Goal: Check status: Check status

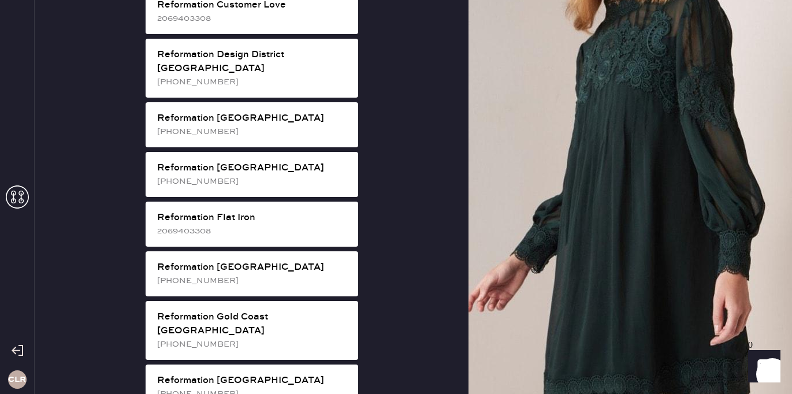
scroll to position [653, 0]
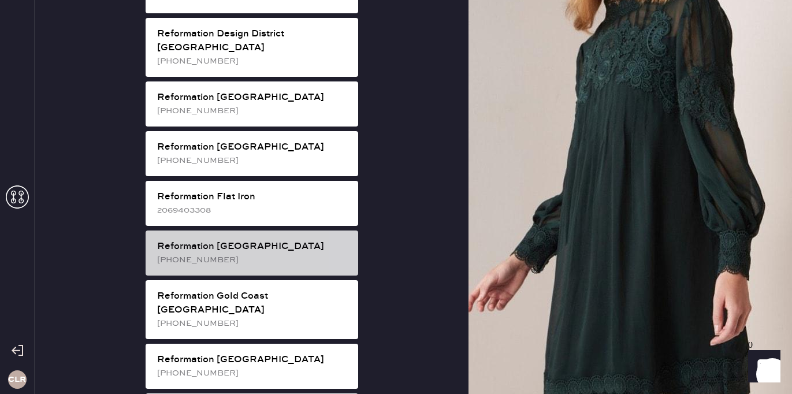
click at [246, 240] on div "Reformation [GEOGRAPHIC_DATA]" at bounding box center [253, 247] width 192 height 14
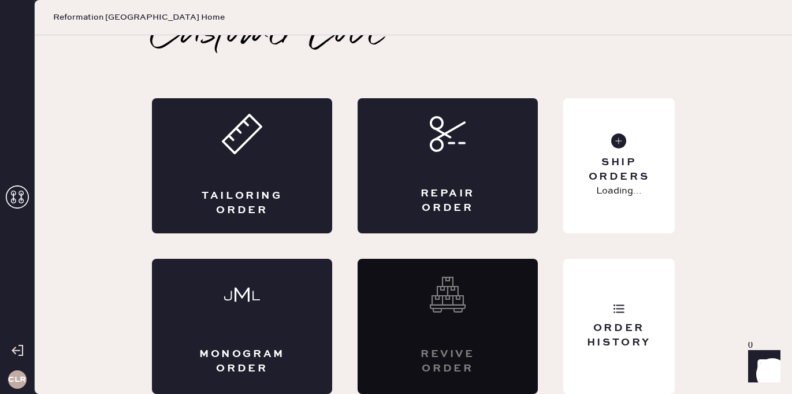
scroll to position [25, 0]
click at [609, 319] on div "Order History" at bounding box center [619, 326] width 112 height 135
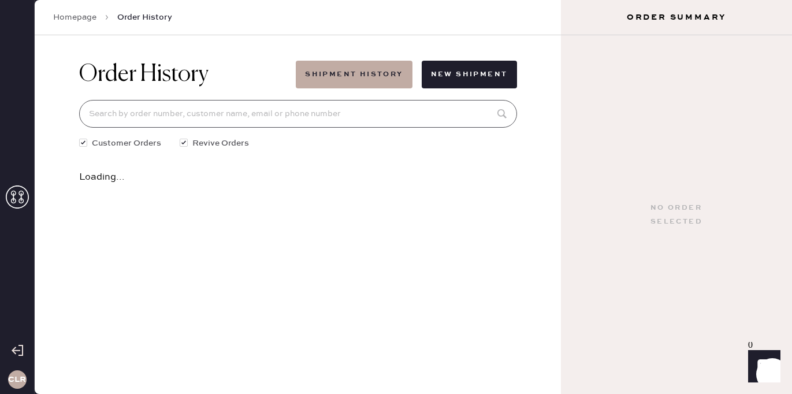
click at [325, 113] on input at bounding box center [298, 114] width 438 height 28
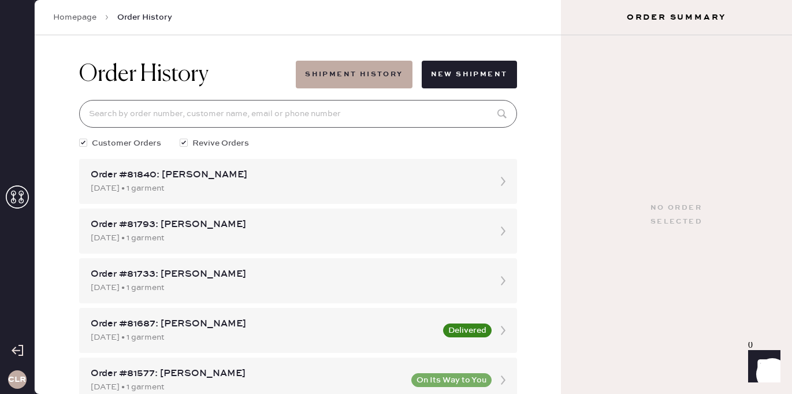
paste input "[EMAIL_ADDRESS][DOMAIN_NAME]"
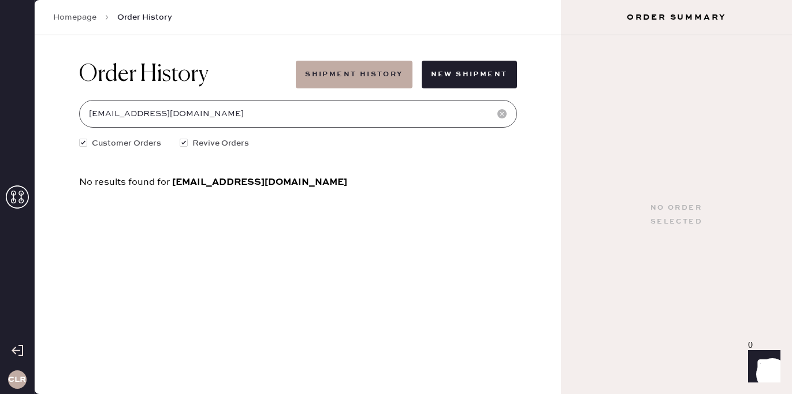
click at [115, 117] on input "[EMAIL_ADDRESS][DOMAIN_NAME]" at bounding box center [298, 114] width 438 height 28
drag, startPoint x: 147, startPoint y: 115, endPoint x: 243, endPoint y: 115, distance: 95.9
click at [243, 115] on input "leslie [EMAIL_ADDRESS][DOMAIN_NAME]" at bounding box center [298, 114] width 438 height 28
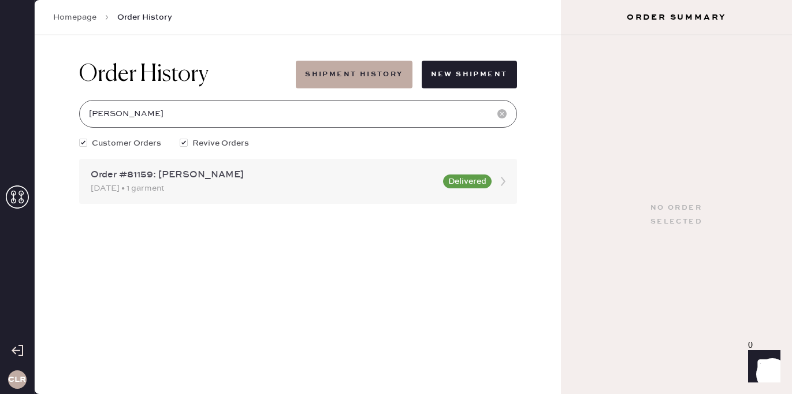
type input "[PERSON_NAME]"
drag, startPoint x: 121, startPoint y: 177, endPoint x: 152, endPoint y: 176, distance: 30.6
click at [152, 176] on div "Order #81159: [PERSON_NAME]" at bounding box center [264, 175] width 346 height 14
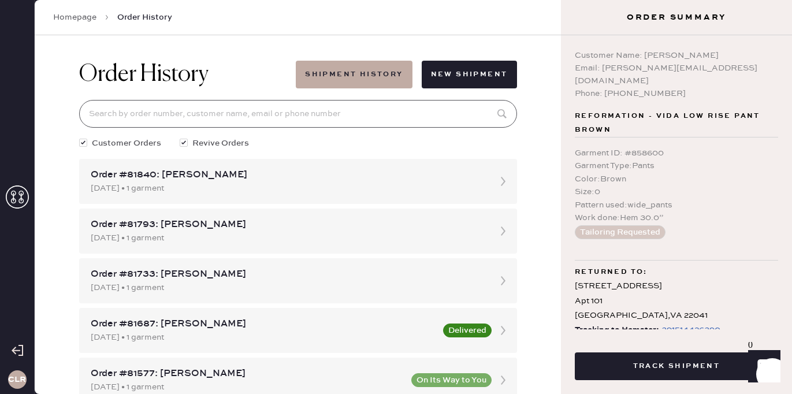
click at [139, 114] on input at bounding box center [298, 114] width 438 height 28
paste input "[EMAIL_ADDRESS][DOMAIN_NAME]"
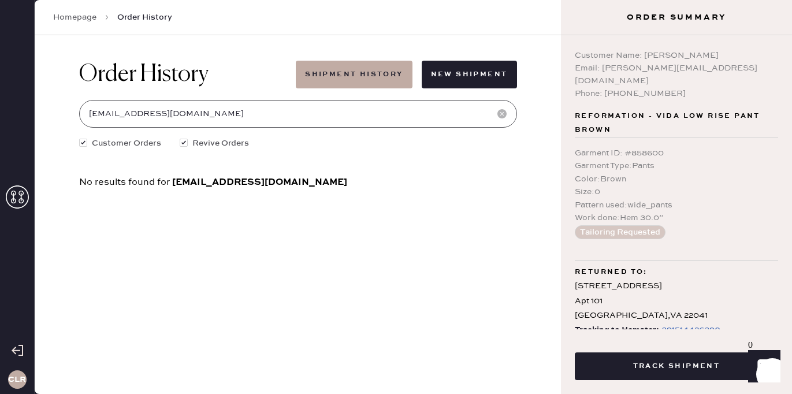
drag, startPoint x: 209, startPoint y: 117, endPoint x: 112, endPoint y: 117, distance: 97.6
click at [112, 117] on input "[EMAIL_ADDRESS][DOMAIN_NAME]" at bounding box center [298, 114] width 438 height 28
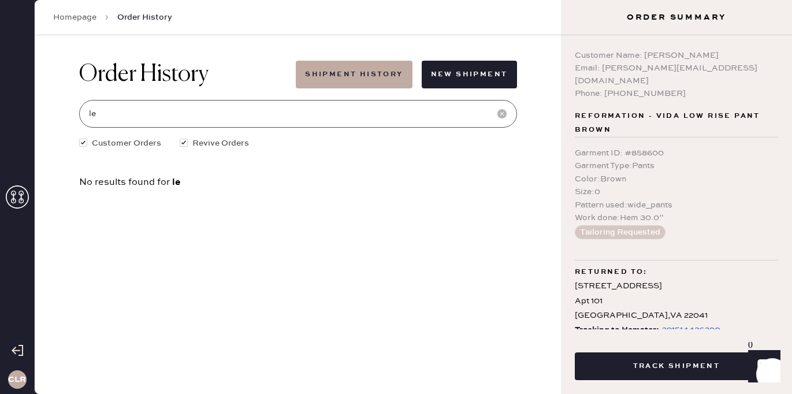
type input "l"
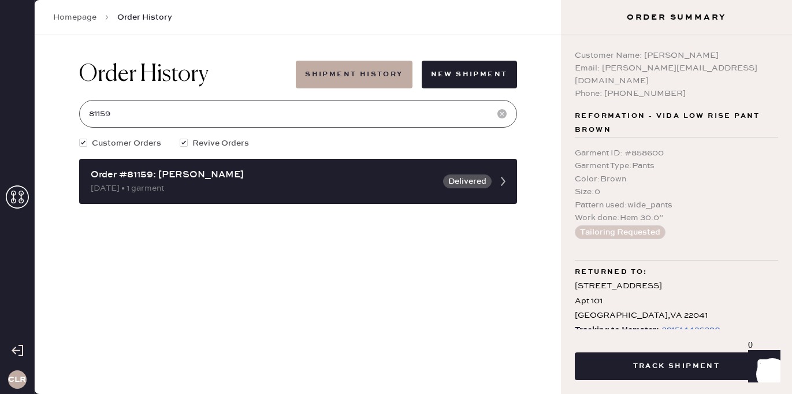
type input "81159"
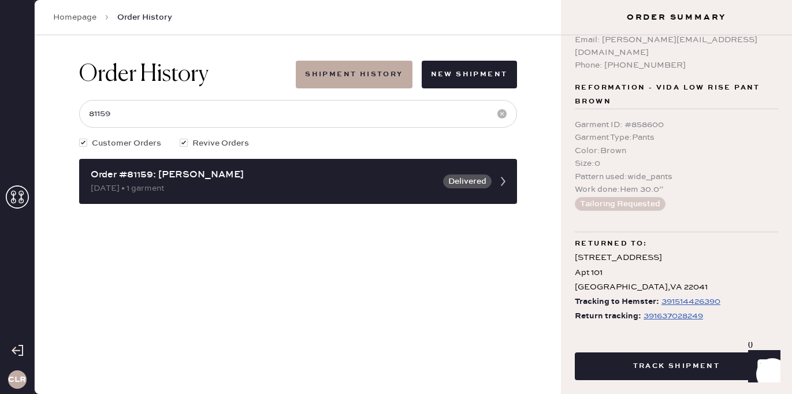
click at [666, 309] on div "391637028249" at bounding box center [674, 316] width 60 height 14
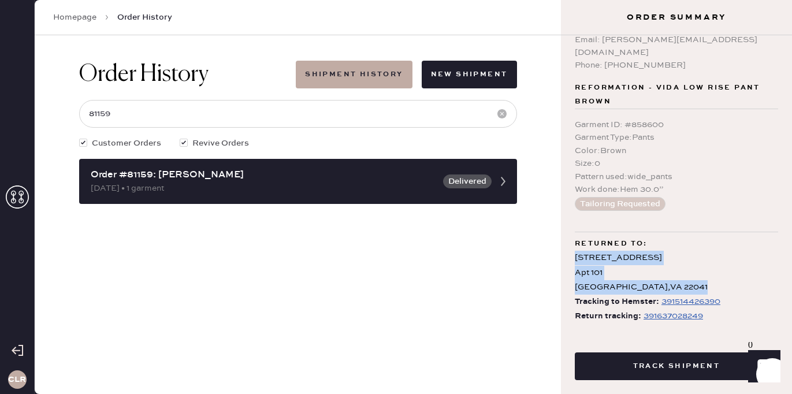
drag, startPoint x: 675, startPoint y: 273, endPoint x: 565, endPoint y: 247, distance: 112.8
click at [565, 247] on div "Customer Name: [PERSON_NAME] Email: [PERSON_NAME][EMAIL_ADDRESS][DOMAIN_NAME] P…" at bounding box center [676, 182] width 231 height 294
copy div "[STREET_ADDRESS]"
